Goal: Information Seeking & Learning: Understand process/instructions

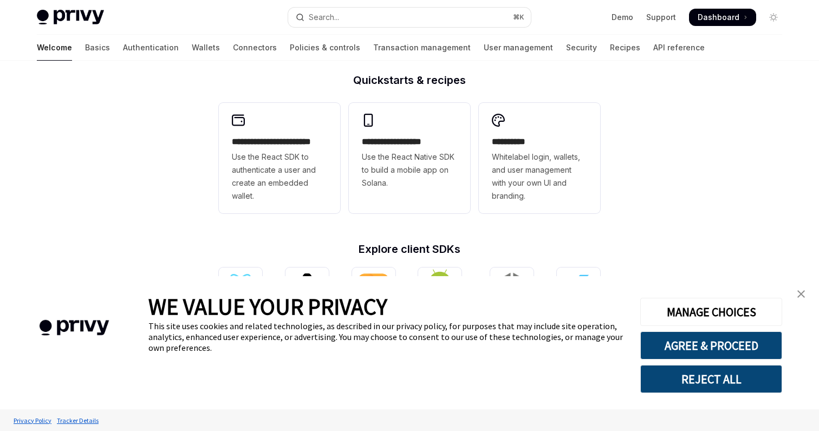
scroll to position [289, 0]
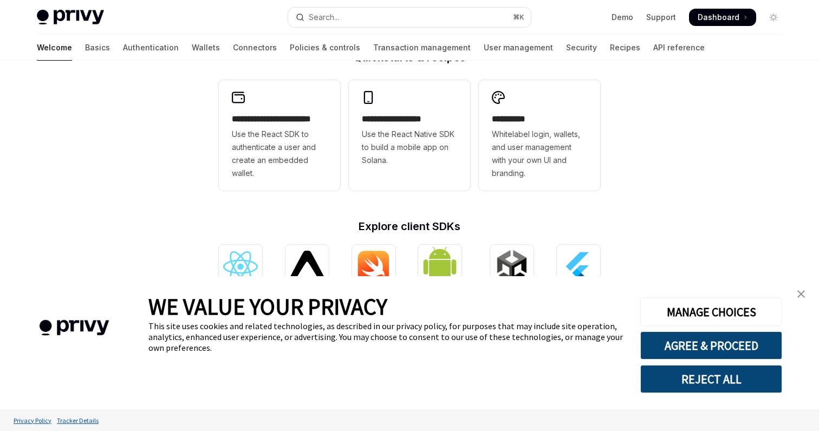
click at [803, 295] on img "close banner" at bounding box center [801, 294] width 8 height 8
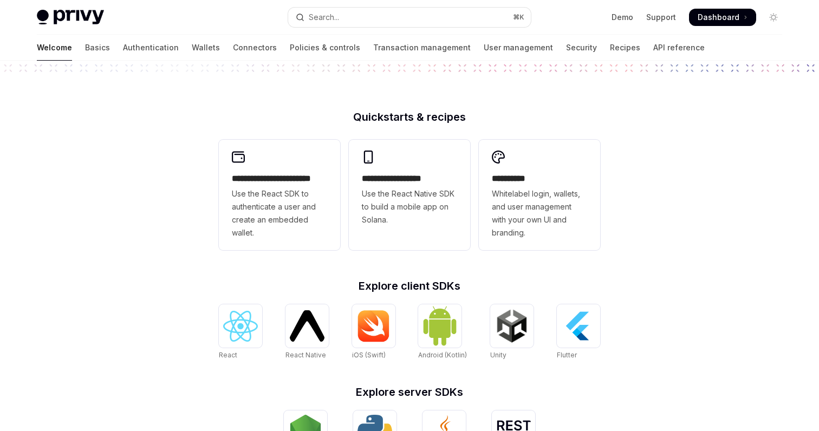
scroll to position [0, 0]
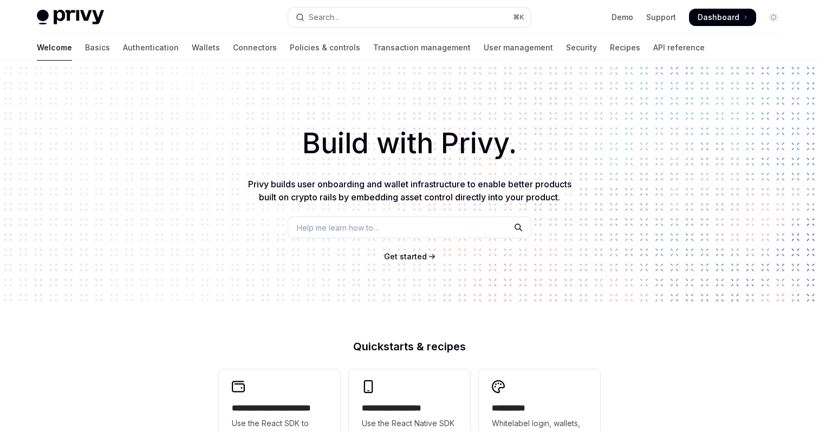
click at [58, 14] on img at bounding box center [70, 17] width 67 height 15
click at [72, 15] on img at bounding box center [70, 17] width 67 height 15
click at [73, 16] on img at bounding box center [70, 17] width 67 height 15
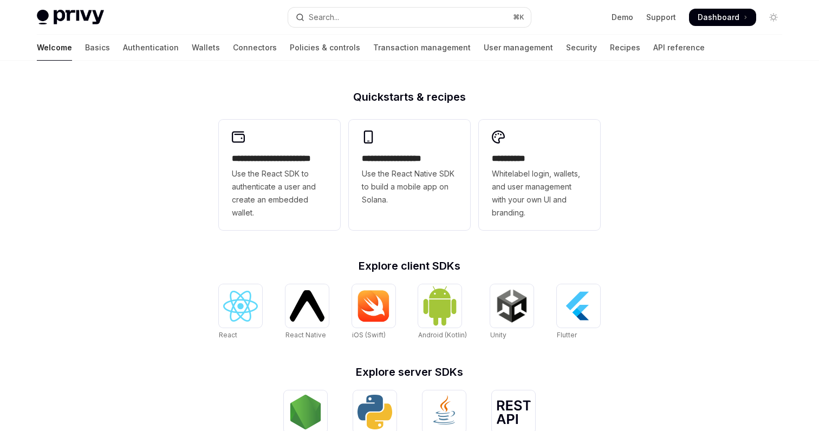
scroll to position [251, 0]
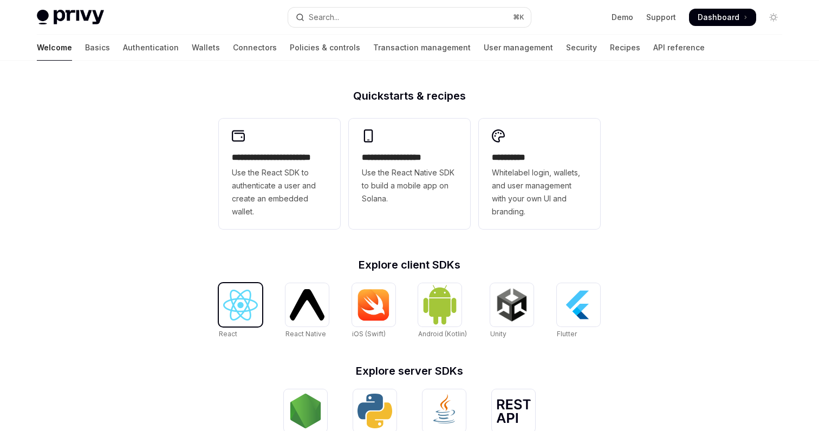
click at [238, 307] on img at bounding box center [240, 305] width 35 height 31
click at [123, 50] on link "Authentication" at bounding box center [151, 48] width 56 height 26
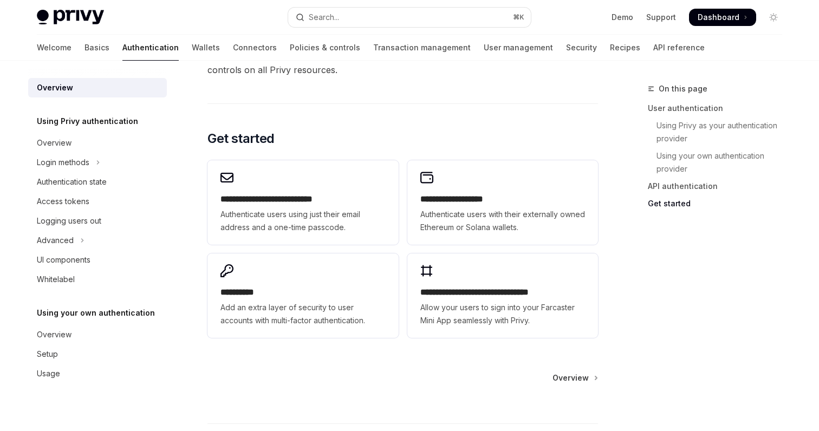
scroll to position [943, 0]
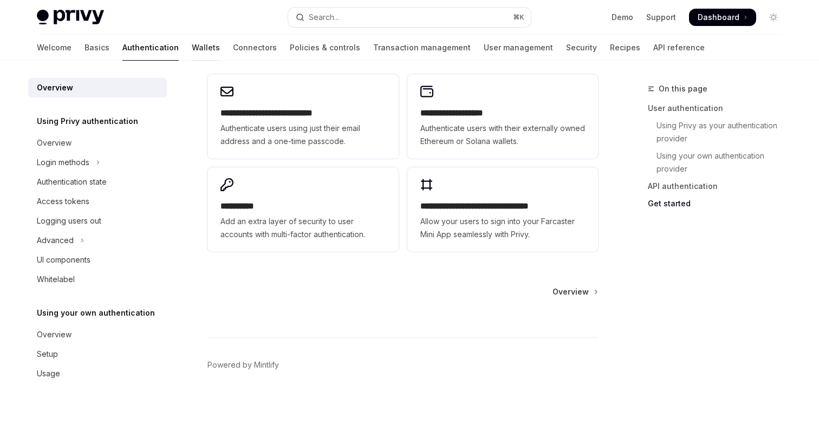
click at [192, 49] on link "Wallets" at bounding box center [206, 48] width 28 height 26
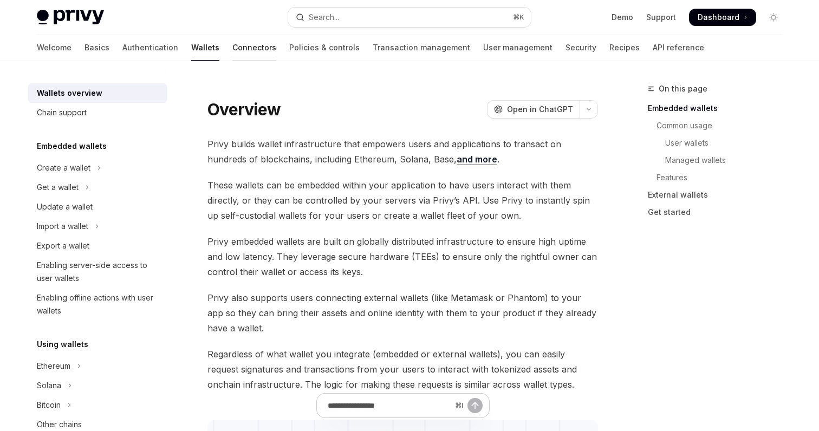
click at [232, 50] on link "Connectors" at bounding box center [254, 48] width 44 height 26
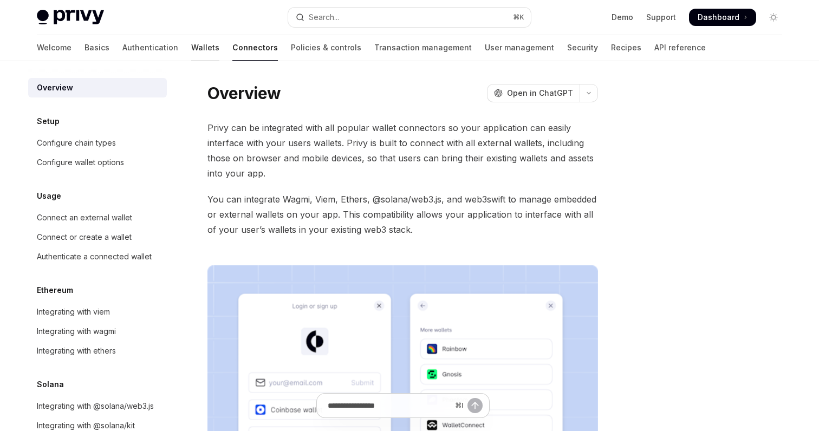
click at [191, 46] on link "Wallets" at bounding box center [205, 48] width 28 height 26
type textarea "*"
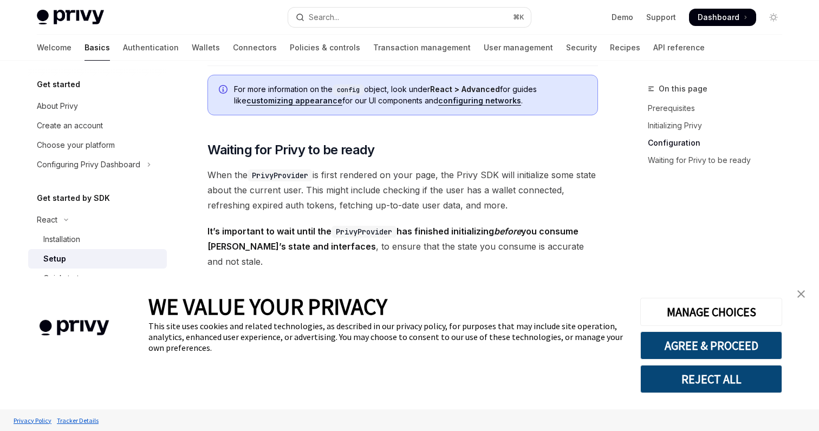
scroll to position [1010, 0]
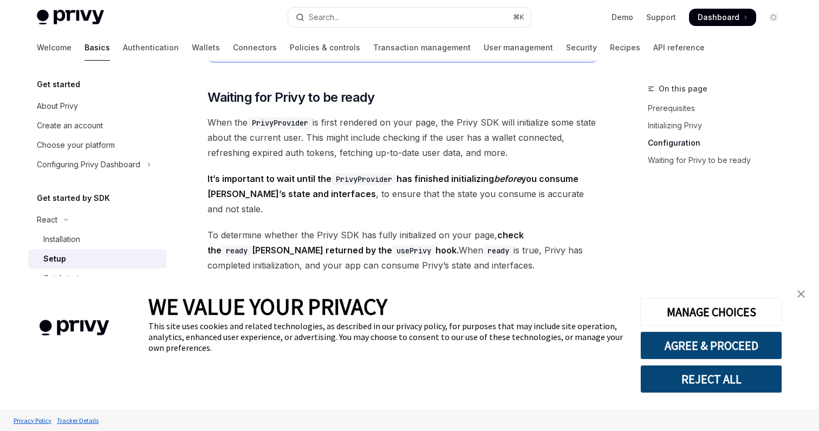
click at [802, 293] on img "close banner" at bounding box center [801, 294] width 8 height 8
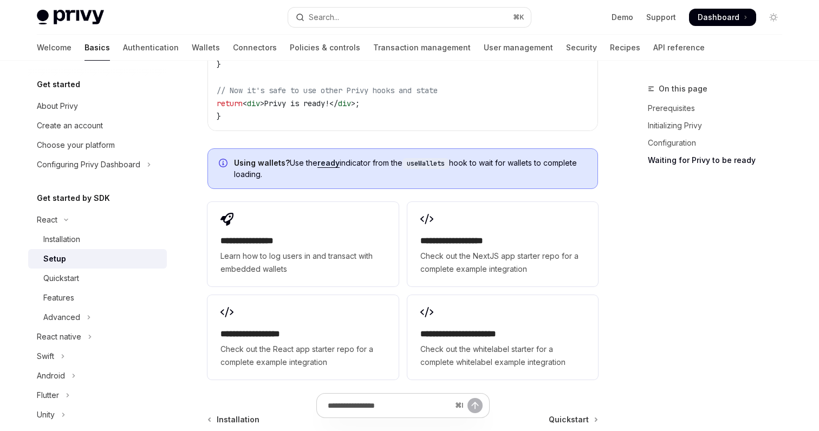
scroll to position [1447, 0]
